Goal: Task Accomplishment & Management: Manage account settings

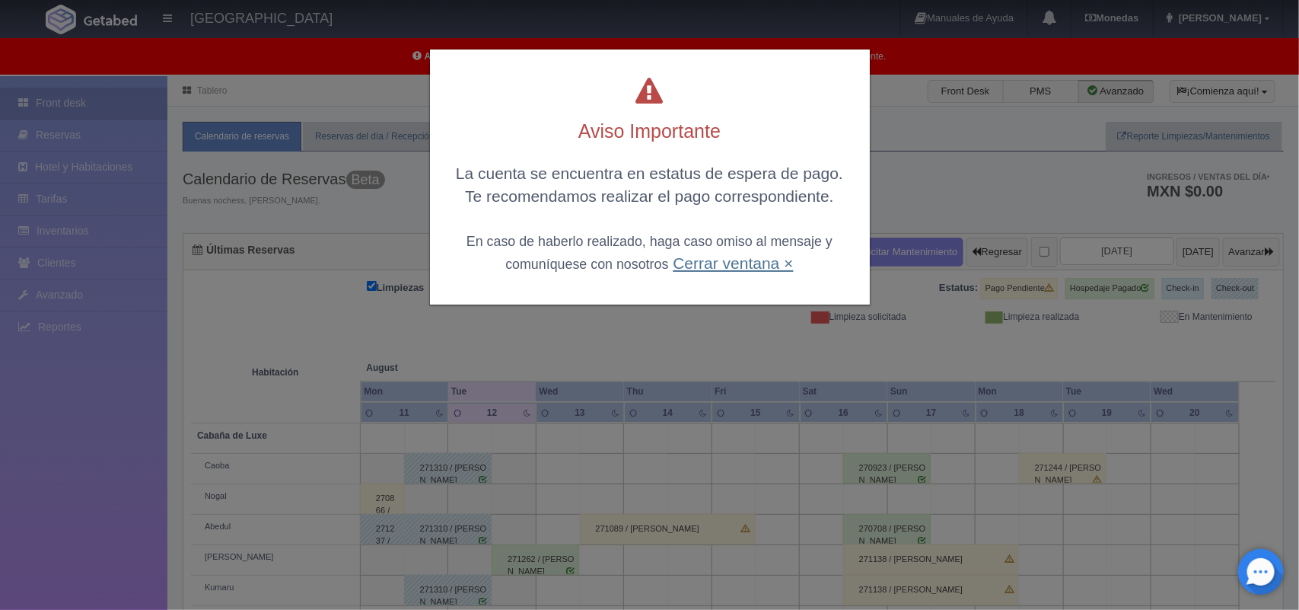
click at [742, 266] on link "Cerrar ventana ×" at bounding box center [733, 263] width 120 height 18
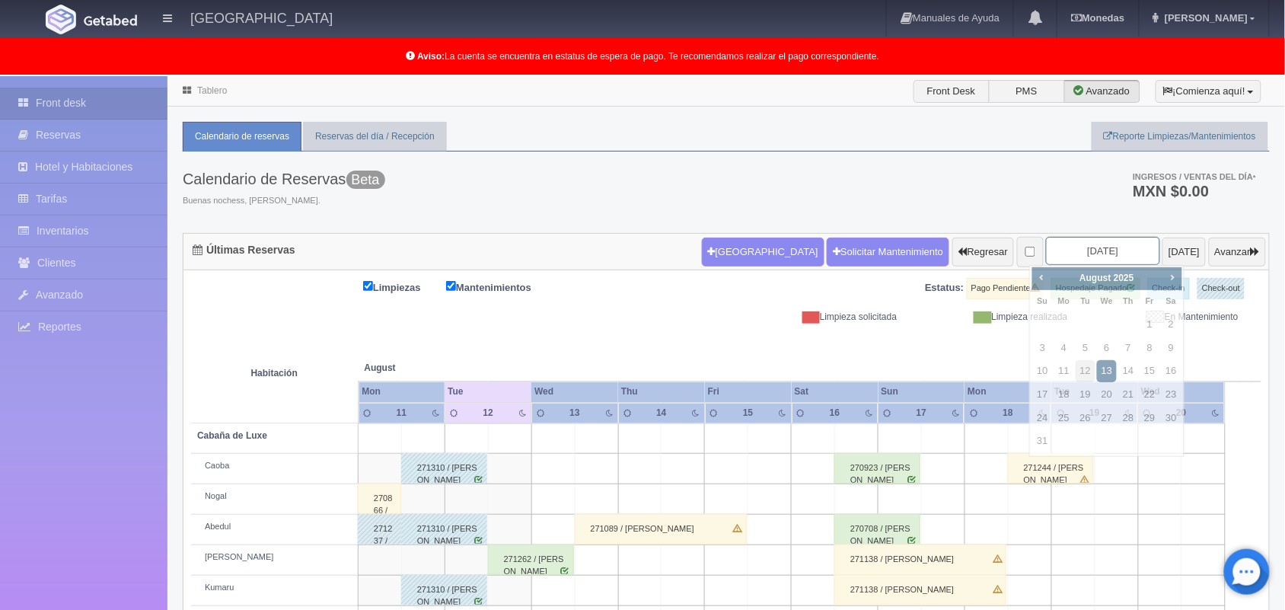
click at [1075, 251] on input "[DATE]" at bounding box center [1103, 251] width 114 height 28
click at [1171, 279] on span "Next" at bounding box center [1172, 277] width 12 height 12
click at [1167, 276] on span "Next" at bounding box center [1172, 277] width 12 height 12
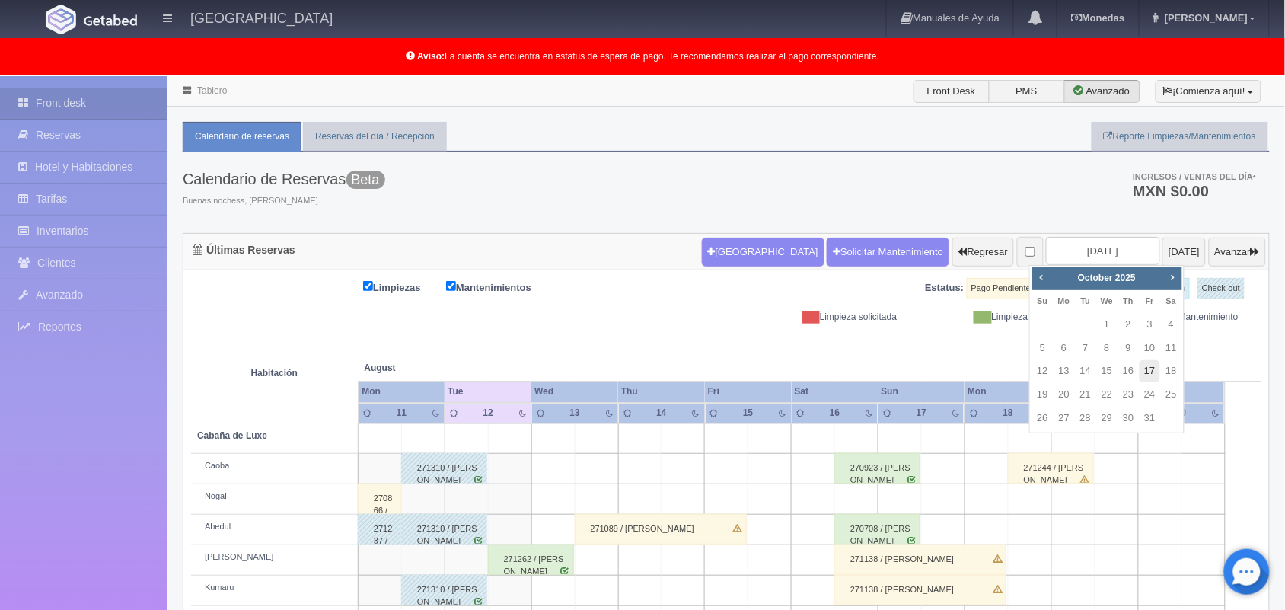
click at [1146, 370] on link "17" at bounding box center [1149, 371] width 20 height 22
type input "2025-10-17"
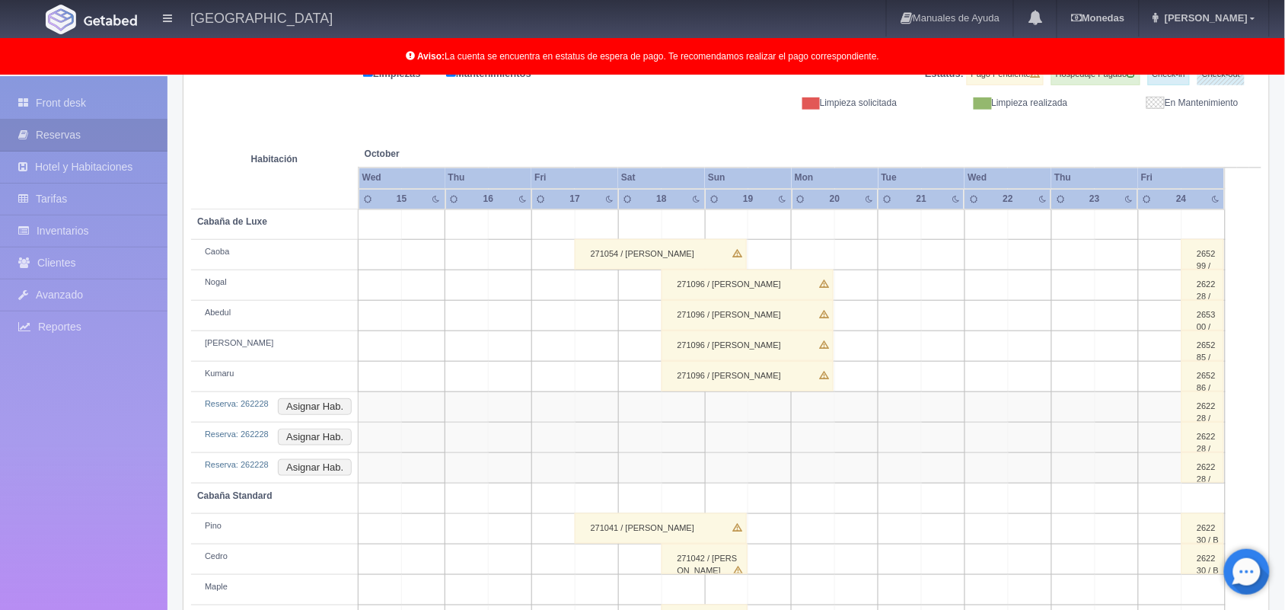
scroll to position [215, 0]
click at [1284, 314] on html "Hotel Xacallan Manuales de Ayuda Actualizaciones recientes Monedas Tipo de camb…" at bounding box center [642, 90] width 1285 height 610
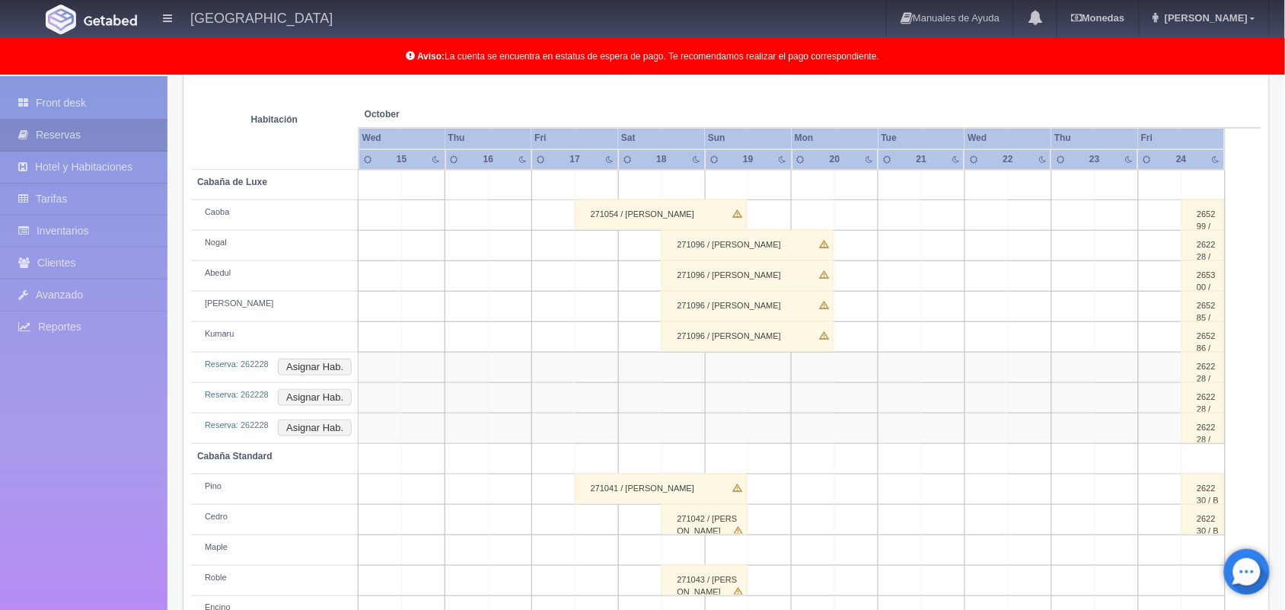
scroll to position [303, 0]
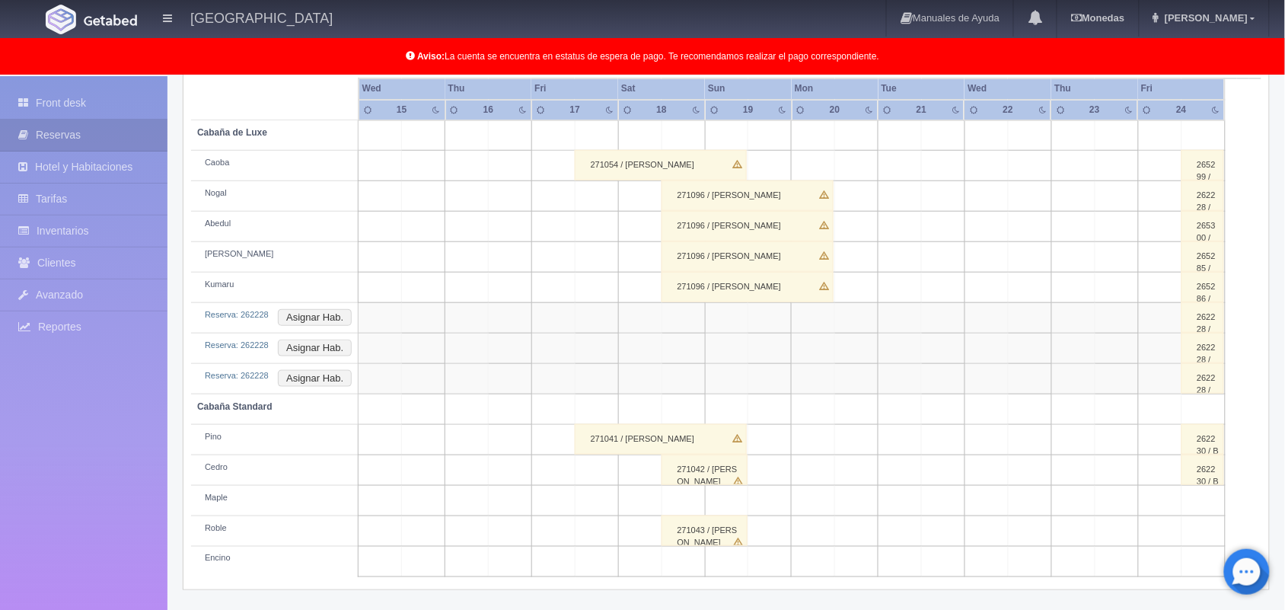
click at [793, 189] on div "271096 / Alma Edith MArdonado Vega" at bounding box center [747, 195] width 172 height 30
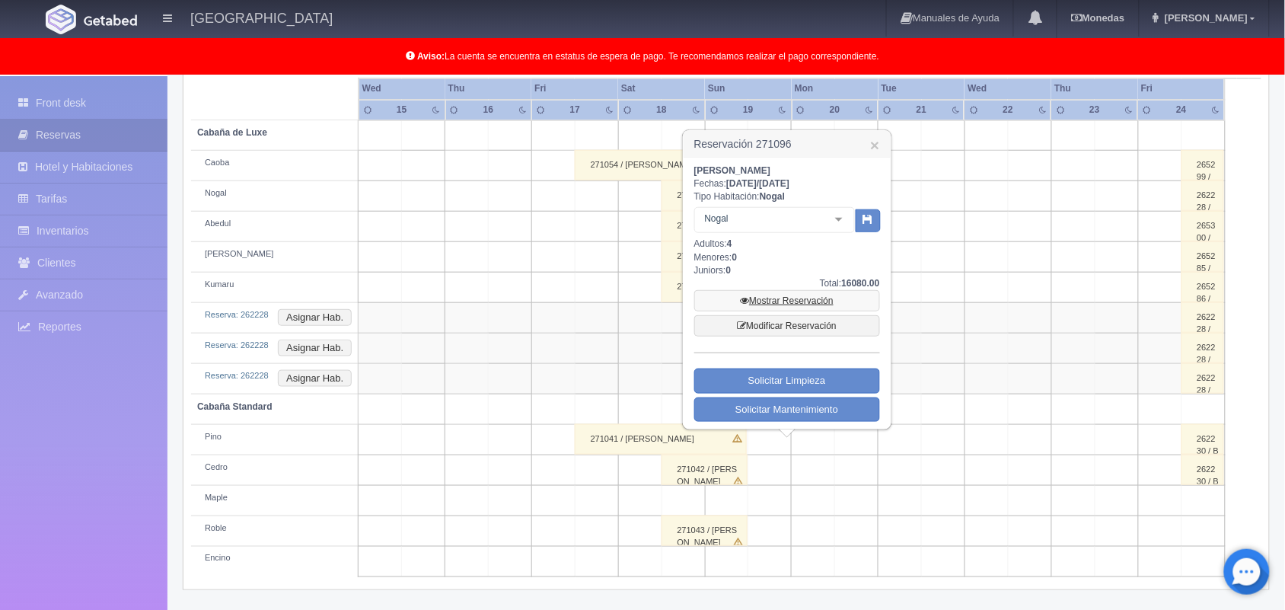
click at [799, 306] on link "Mostrar Reservación" at bounding box center [787, 300] width 186 height 21
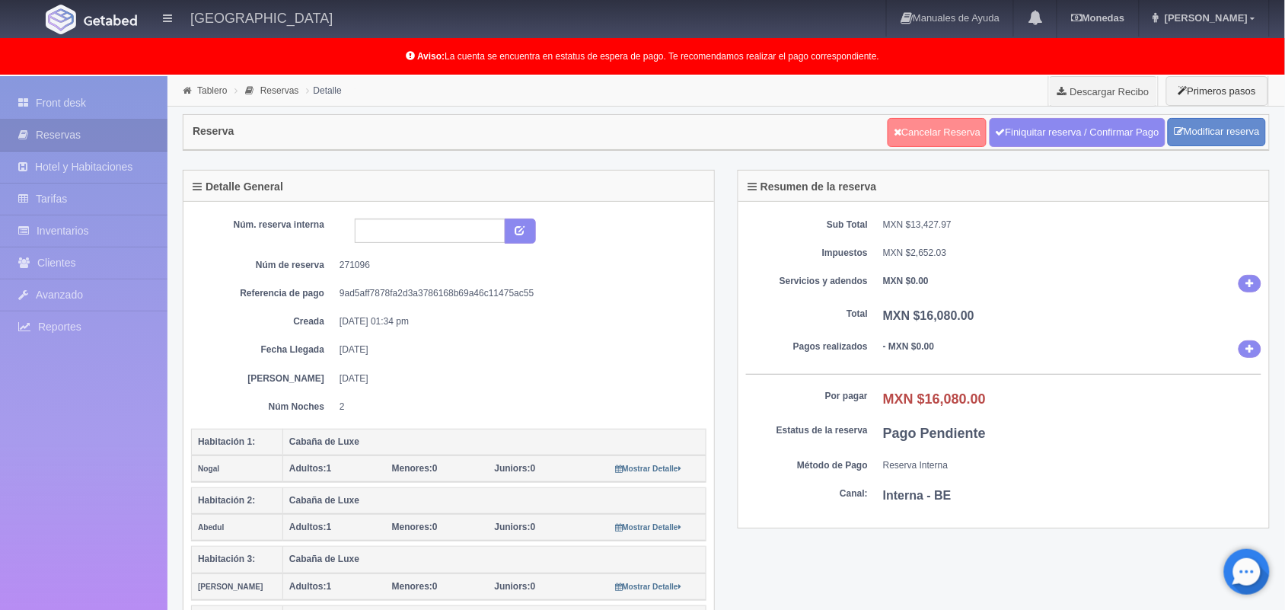
click at [926, 135] on link "Cancelar Reserva" at bounding box center [937, 132] width 99 height 29
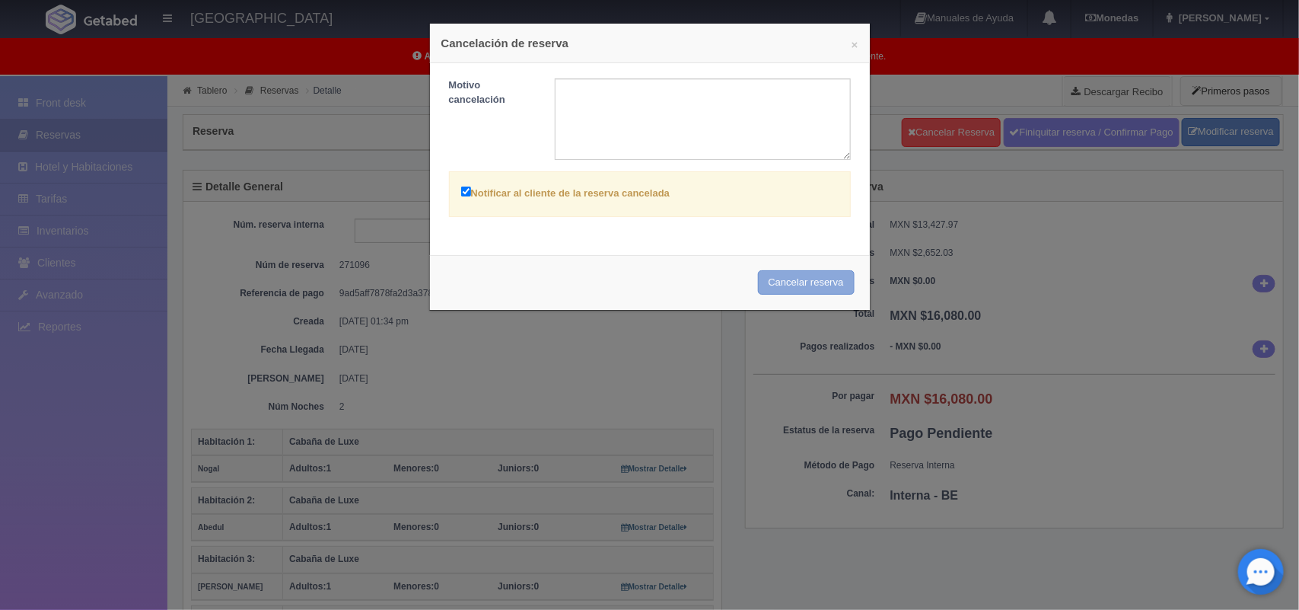
click at [799, 282] on button "Cancelar reserva" at bounding box center [806, 282] width 97 height 25
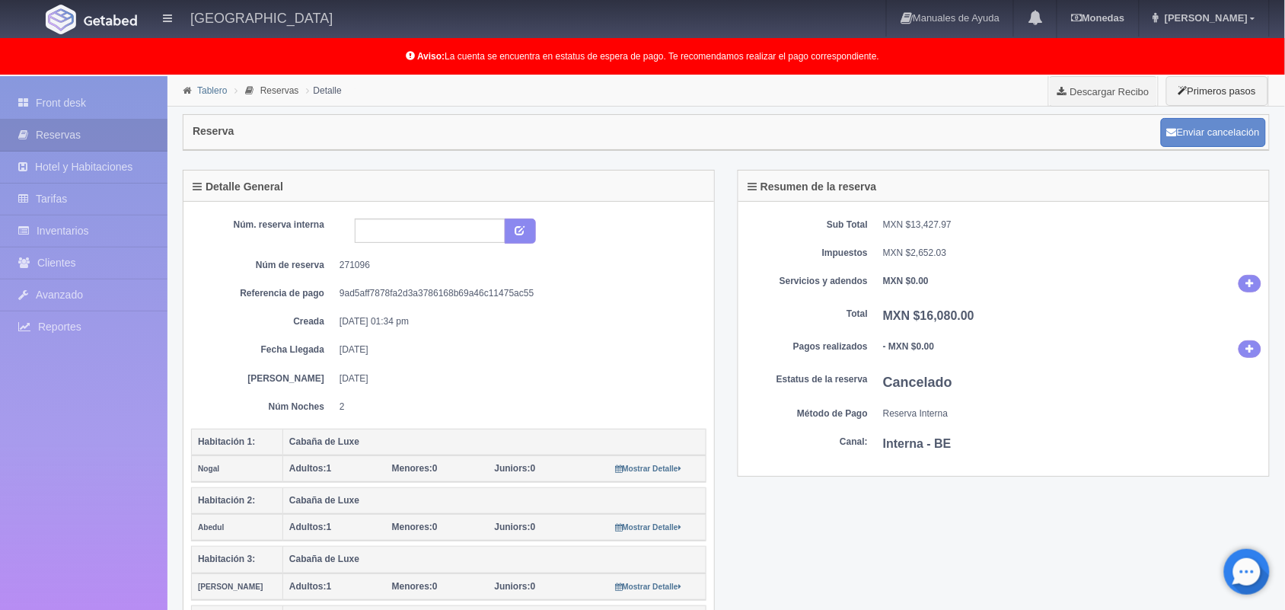
click at [210, 88] on link "Tablero" at bounding box center [212, 90] width 30 height 11
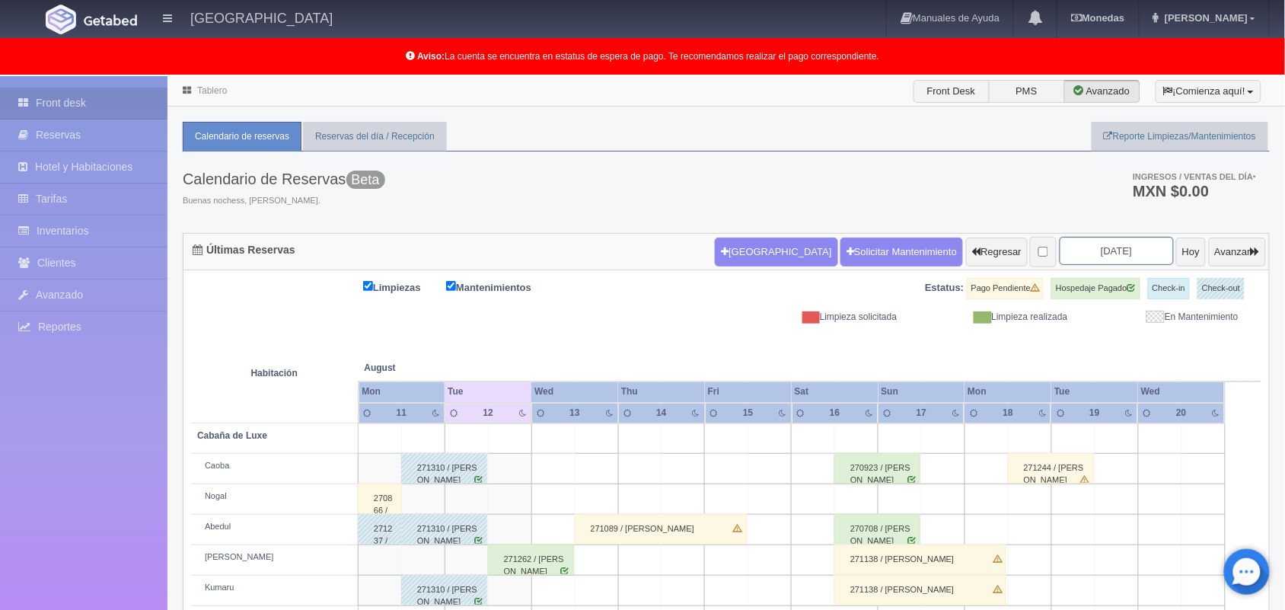
click at [1070, 248] on input "2025-08-13" at bounding box center [1117, 251] width 114 height 28
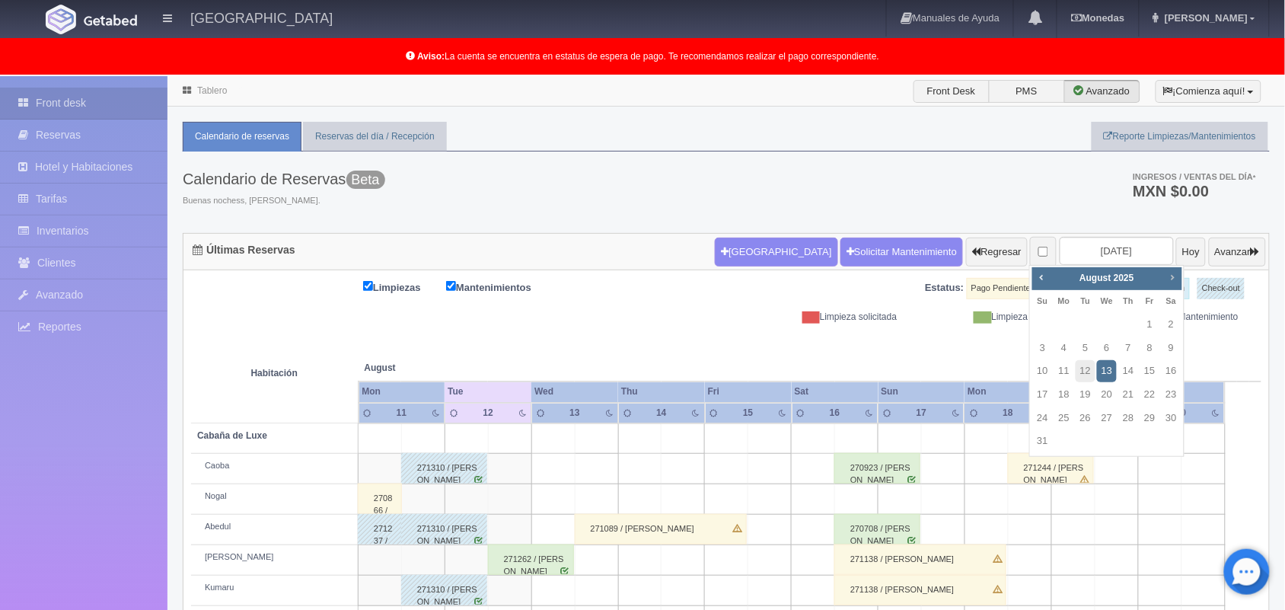
click at [1166, 276] on span "Next" at bounding box center [1172, 277] width 12 height 12
click at [1174, 367] on link "18" at bounding box center [1172, 371] width 20 height 22
type input "[DATE]"
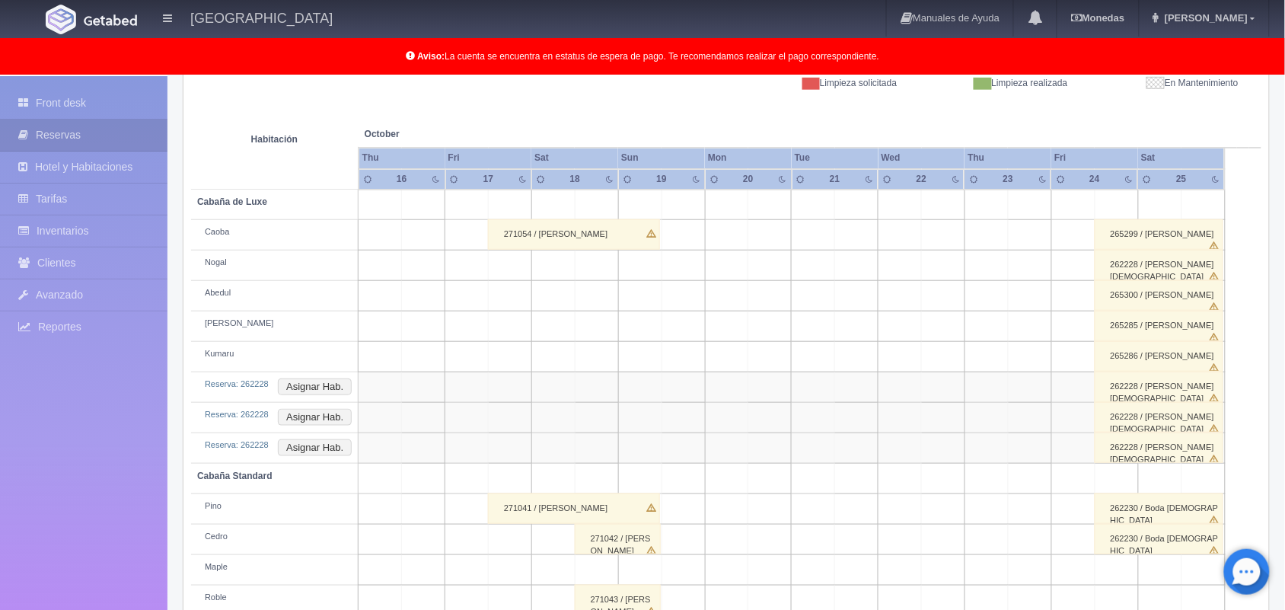
scroll to position [285, 0]
